Goal: Transaction & Acquisition: Purchase product/service

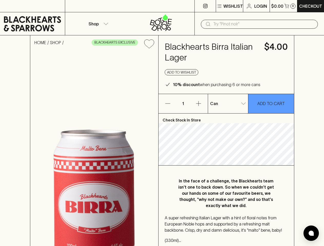
click at [229, 6] on p "Wishlist" at bounding box center [234, 6] width 20 height 6
click at [98, 24] on div at bounding box center [162, 123] width 324 height 246
click at [260, 24] on input "text" at bounding box center [263, 24] width 101 height 8
click at [149, 44] on icon "Add to wishlist" at bounding box center [149, 44] width 10 height 9
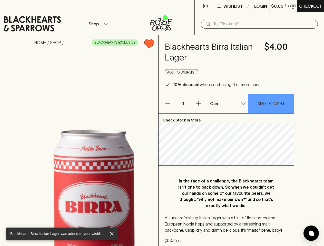
click at [182, 72] on button "Add to wishlist" at bounding box center [182, 72] width 34 height 6
